Goal: Information Seeking & Learning: Check status

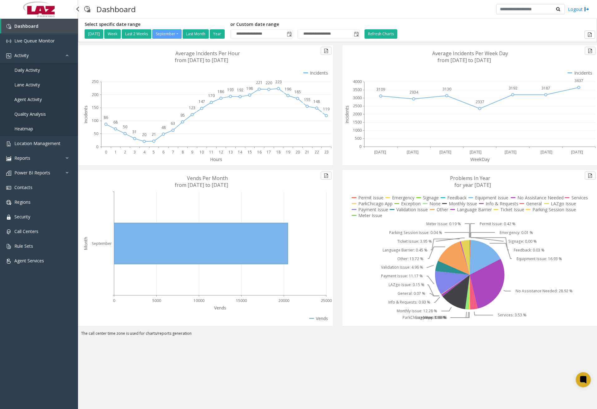
click at [30, 70] on span "Daily Activity" at bounding box center [27, 70] width 26 height 6
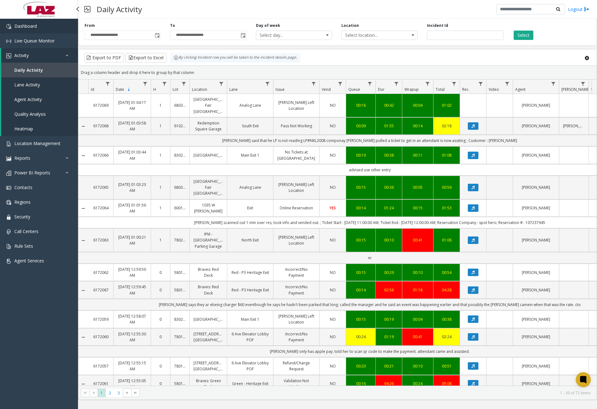
click at [35, 29] on link "Dashboard" at bounding box center [39, 26] width 78 height 15
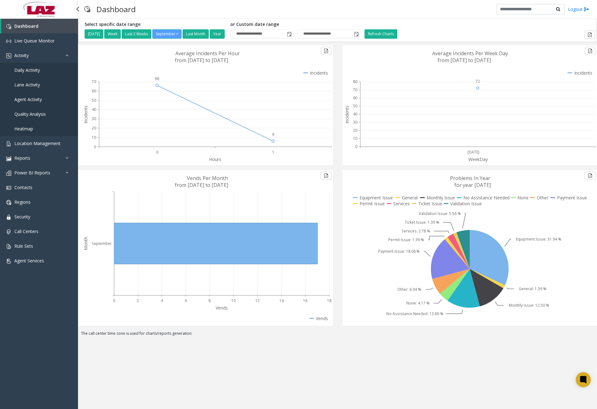
click at [33, 72] on span "Daily Activity" at bounding box center [27, 70] width 26 height 6
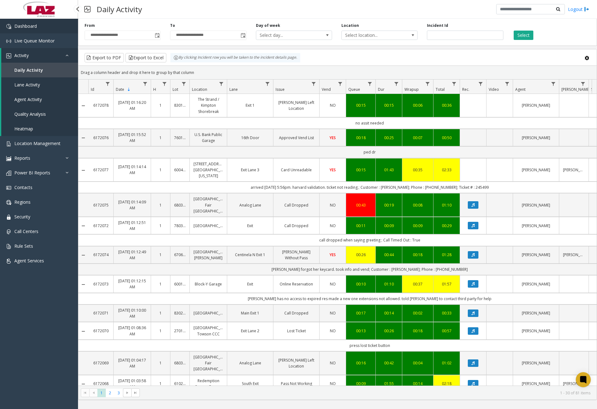
click at [56, 28] on link "Dashboard" at bounding box center [39, 26] width 78 height 15
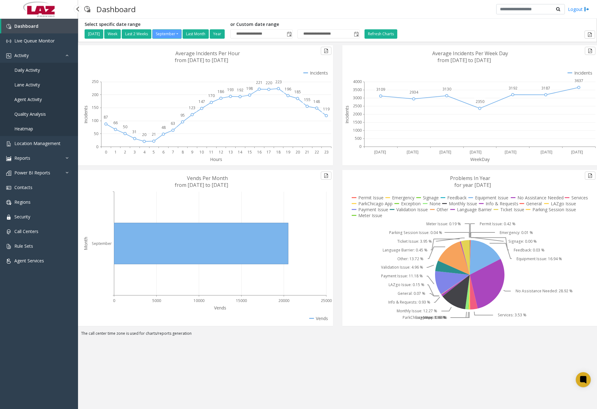
click at [16, 74] on link "Daily Activity" at bounding box center [39, 70] width 78 height 15
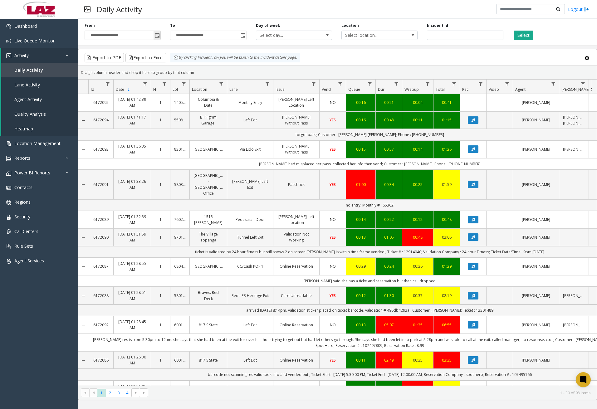
click at [155, 37] on span "Toggle popup" at bounding box center [157, 35] width 5 height 5
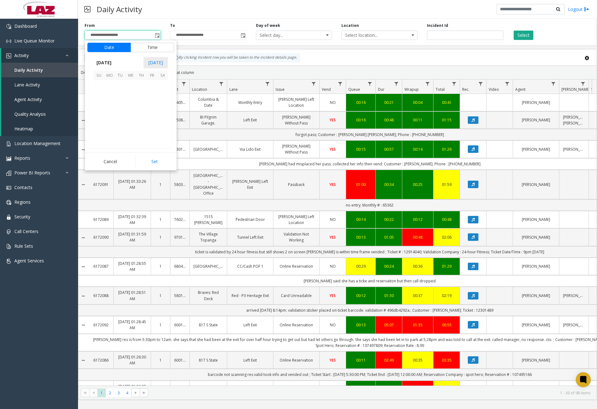
scroll to position [112091, 0]
click at [110, 82] on span "1" at bounding box center [109, 85] width 11 height 11
click at [102, 108] on span "12" at bounding box center [102, 108] width 5 height 6
click at [131, 109] on span "00" at bounding box center [133, 108] width 5 height 6
click at [164, 109] on span "AM" at bounding box center [164, 108] width 7 height 6
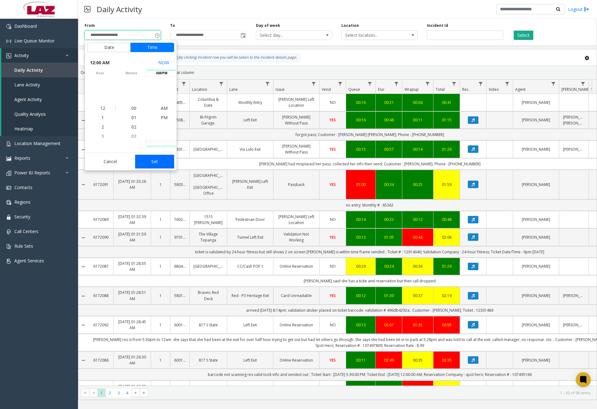
click at [156, 161] on button "Set" at bounding box center [154, 162] width 39 height 14
type input "**********"
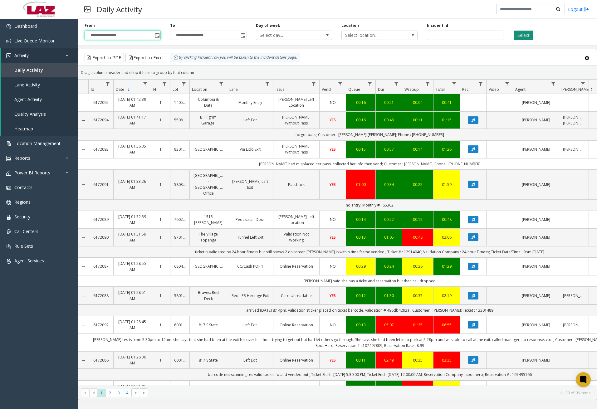
click at [527, 34] on button "Select" at bounding box center [524, 35] width 20 height 9
click at [223, 85] on span "Data table" at bounding box center [221, 84] width 5 height 5
click at [238, 112] on input "Location Filter" at bounding box center [248, 111] width 53 height 11
type input "*****"
click at [261, 167] on button "Filter" at bounding box center [263, 169] width 26 height 14
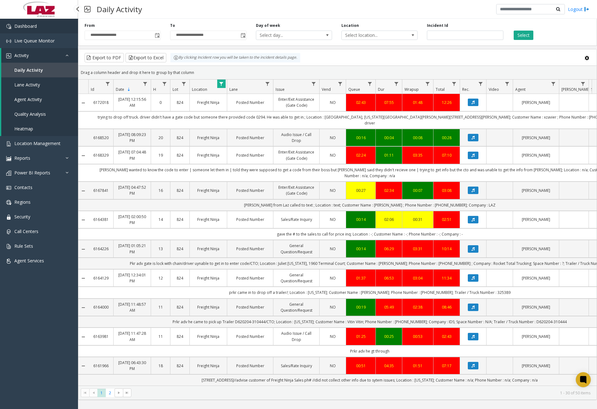
click at [23, 28] on span "Dashboard" at bounding box center [25, 26] width 22 height 6
